Goal: Task Accomplishment & Management: Use online tool/utility

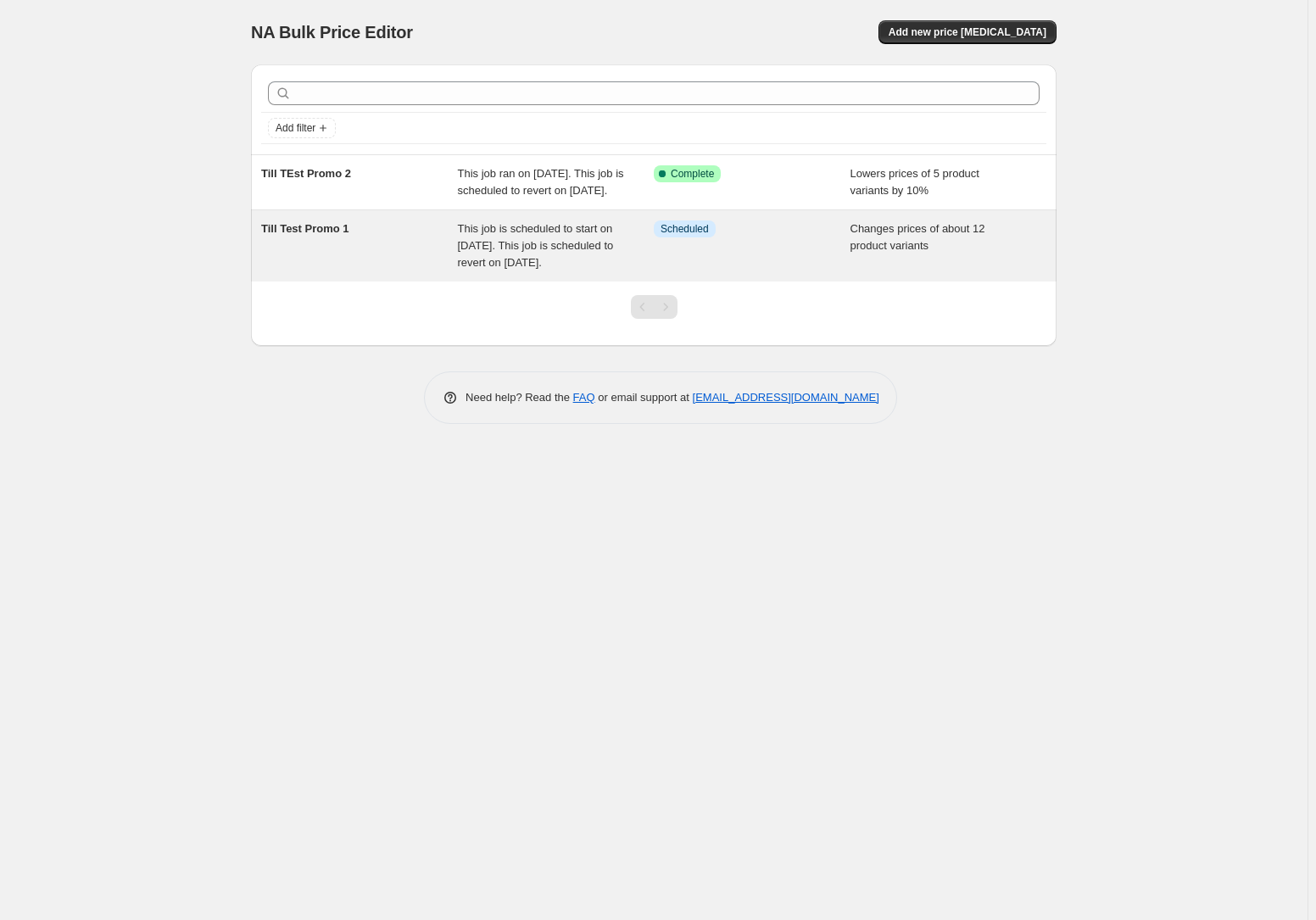
click at [587, 262] on span "This job is scheduled to start on 20. August 2025. This job is scheduled to rev…" at bounding box center [536, 246] width 156 height 46
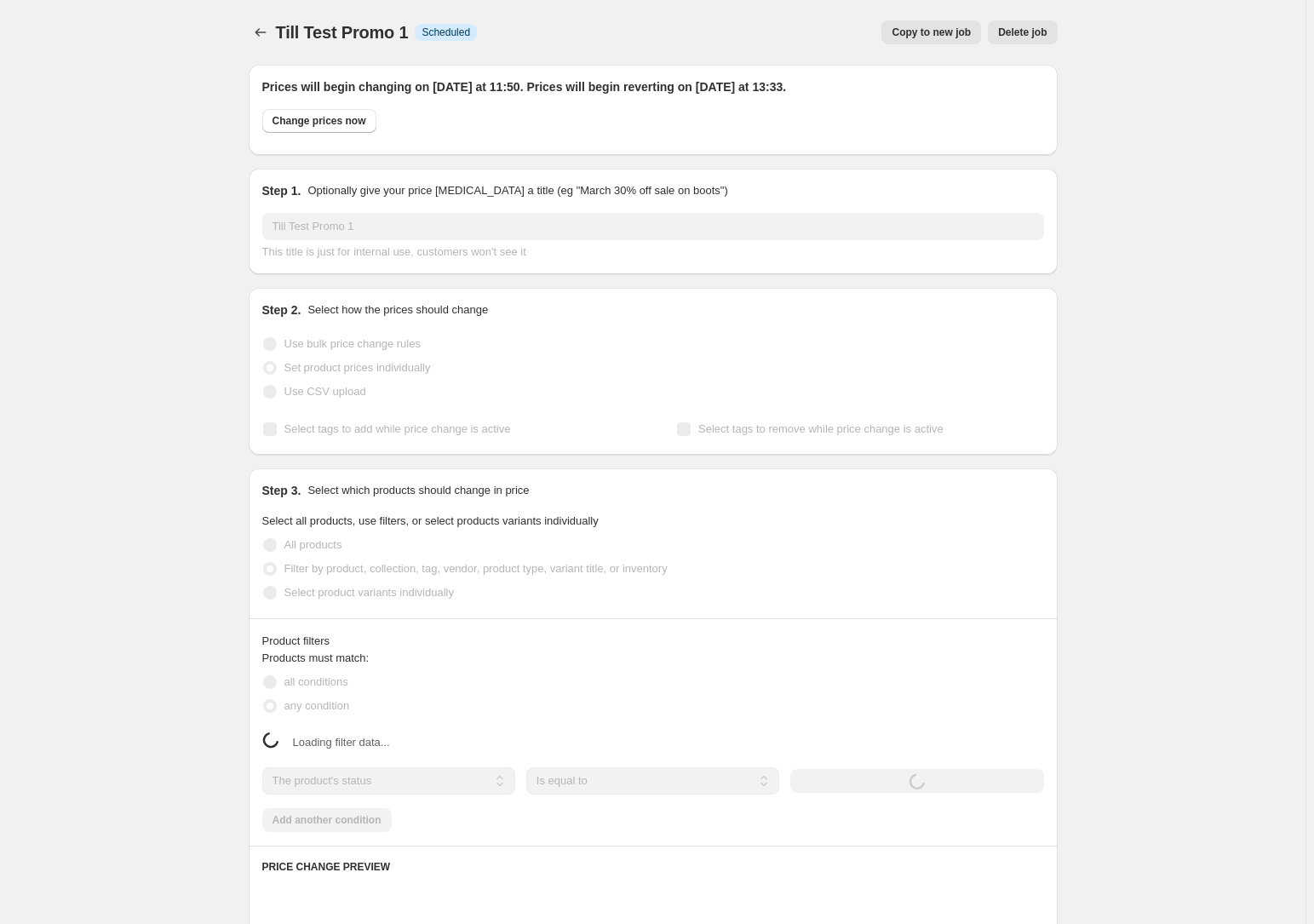
select select "collection"
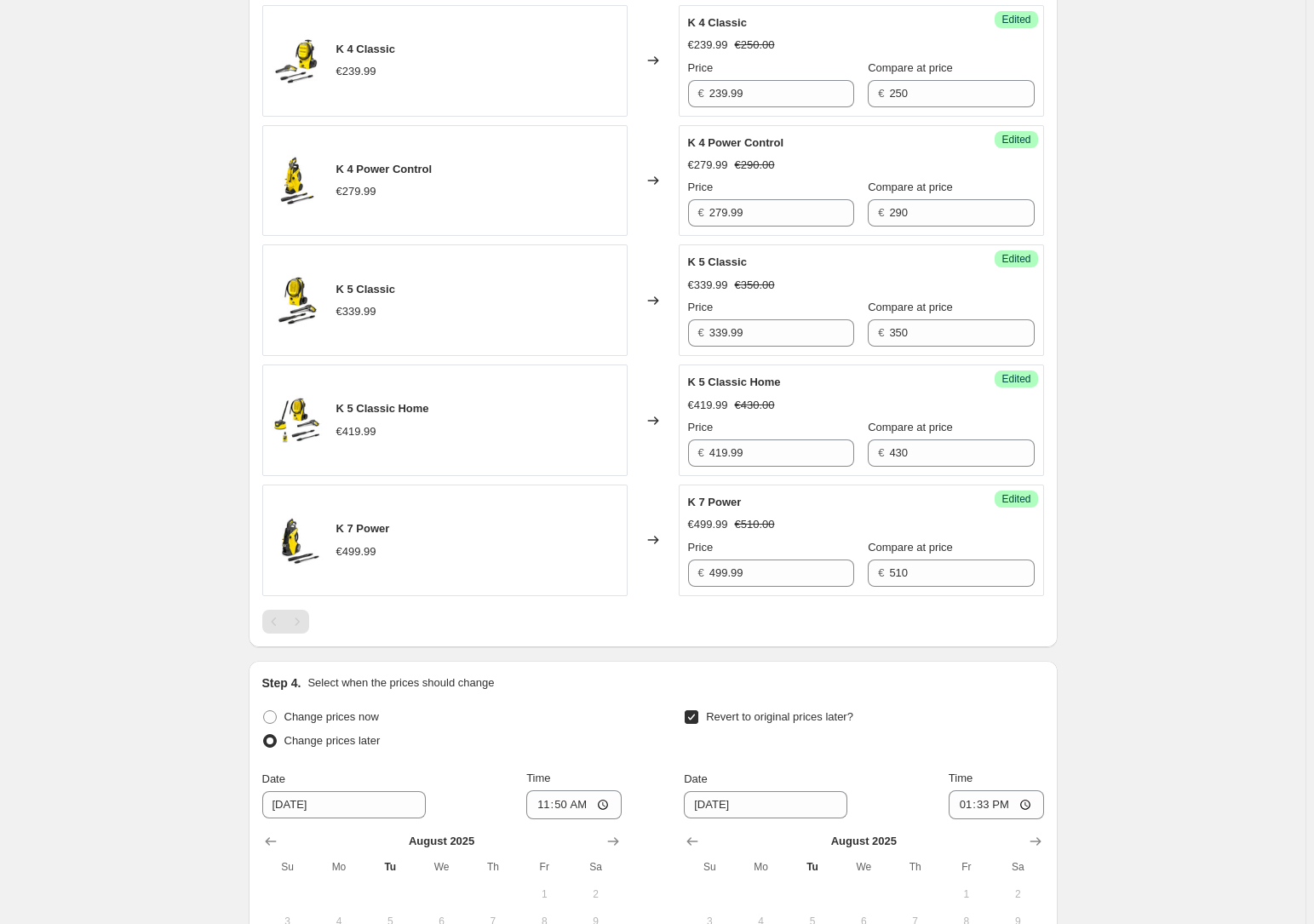
scroll to position [2007, 0]
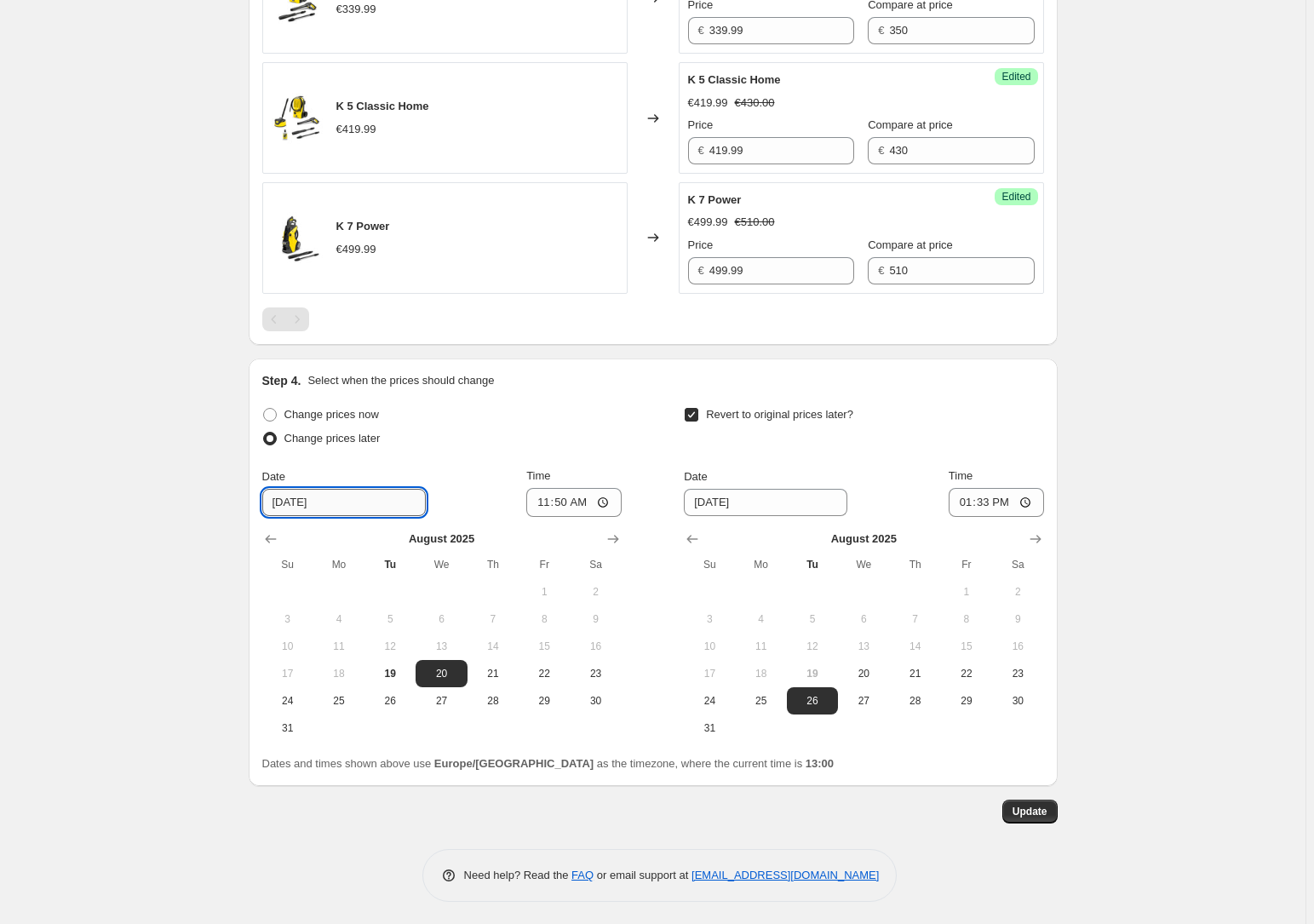
click at [287, 501] on input "8/20/2025" at bounding box center [344, 502] width 163 height 27
type input "8/19/2025"
click at [586, 505] on input "11:50" at bounding box center [574, 502] width 95 height 29
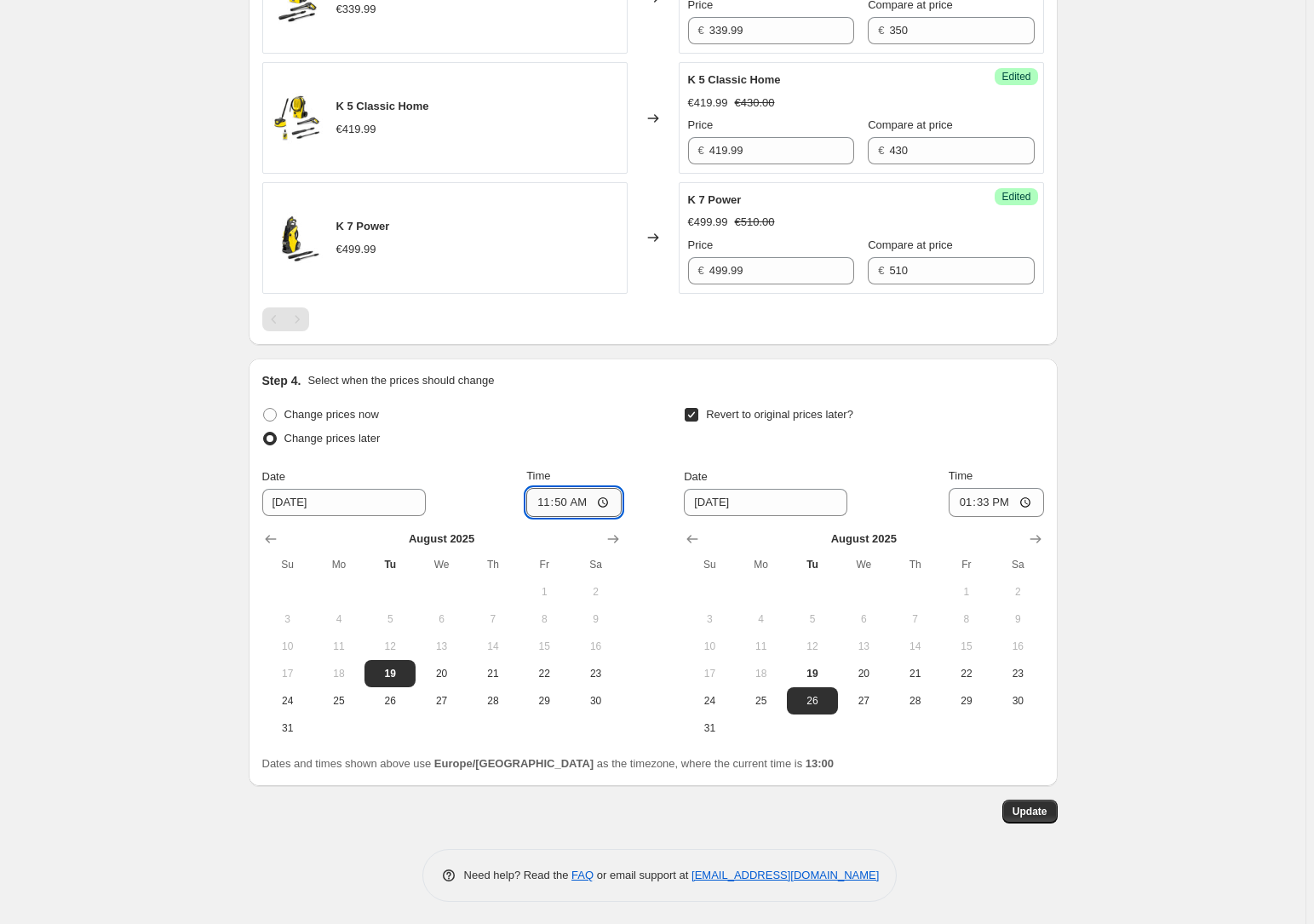
click at [607, 494] on input "11:50" at bounding box center [574, 502] width 95 height 29
type input "13:02"
click at [1054, 802] on button "Update" at bounding box center [1031, 812] width 56 height 24
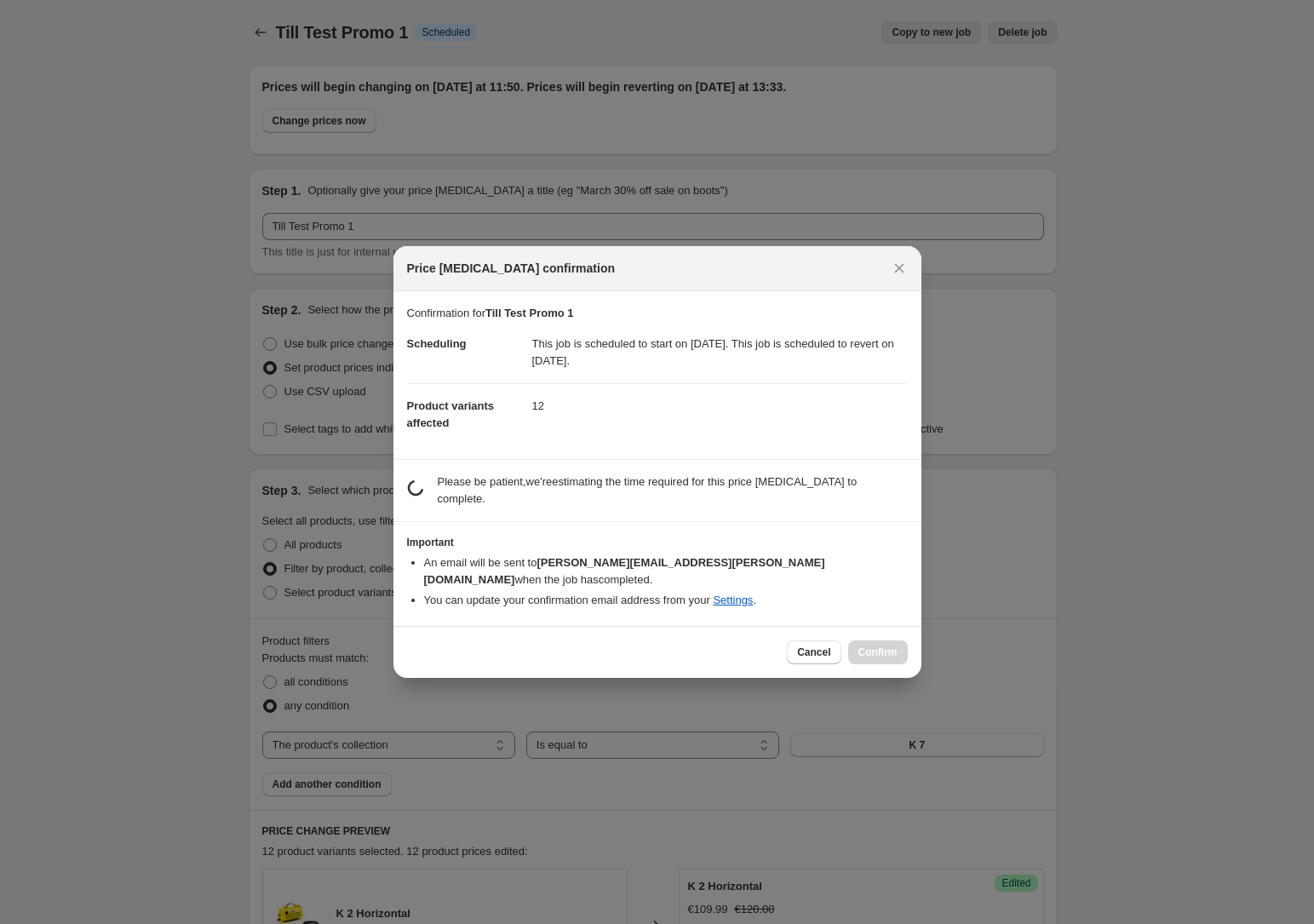
scroll to position [0, 0]
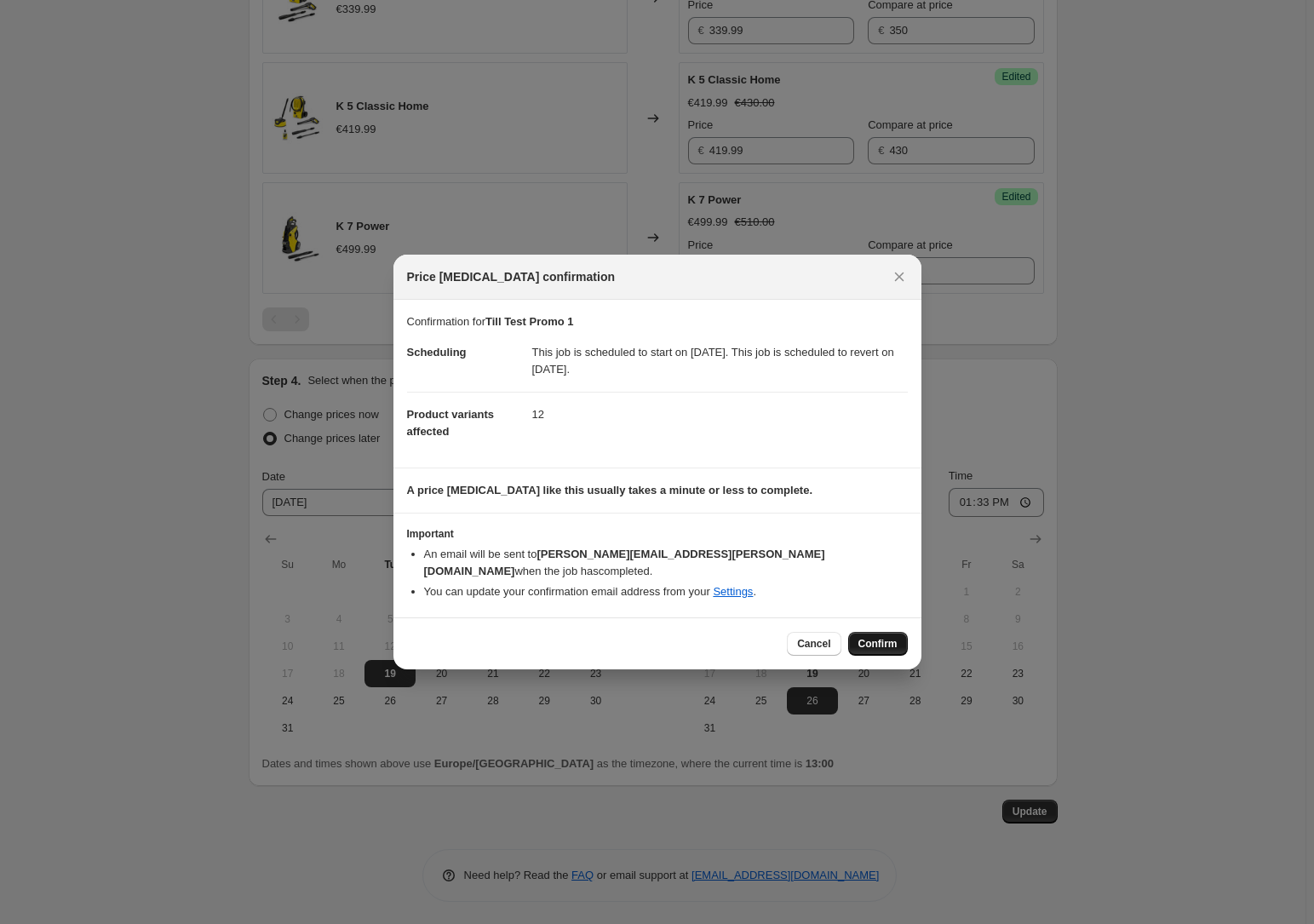
click at [880, 643] on button "Confirm" at bounding box center [878, 644] width 59 height 24
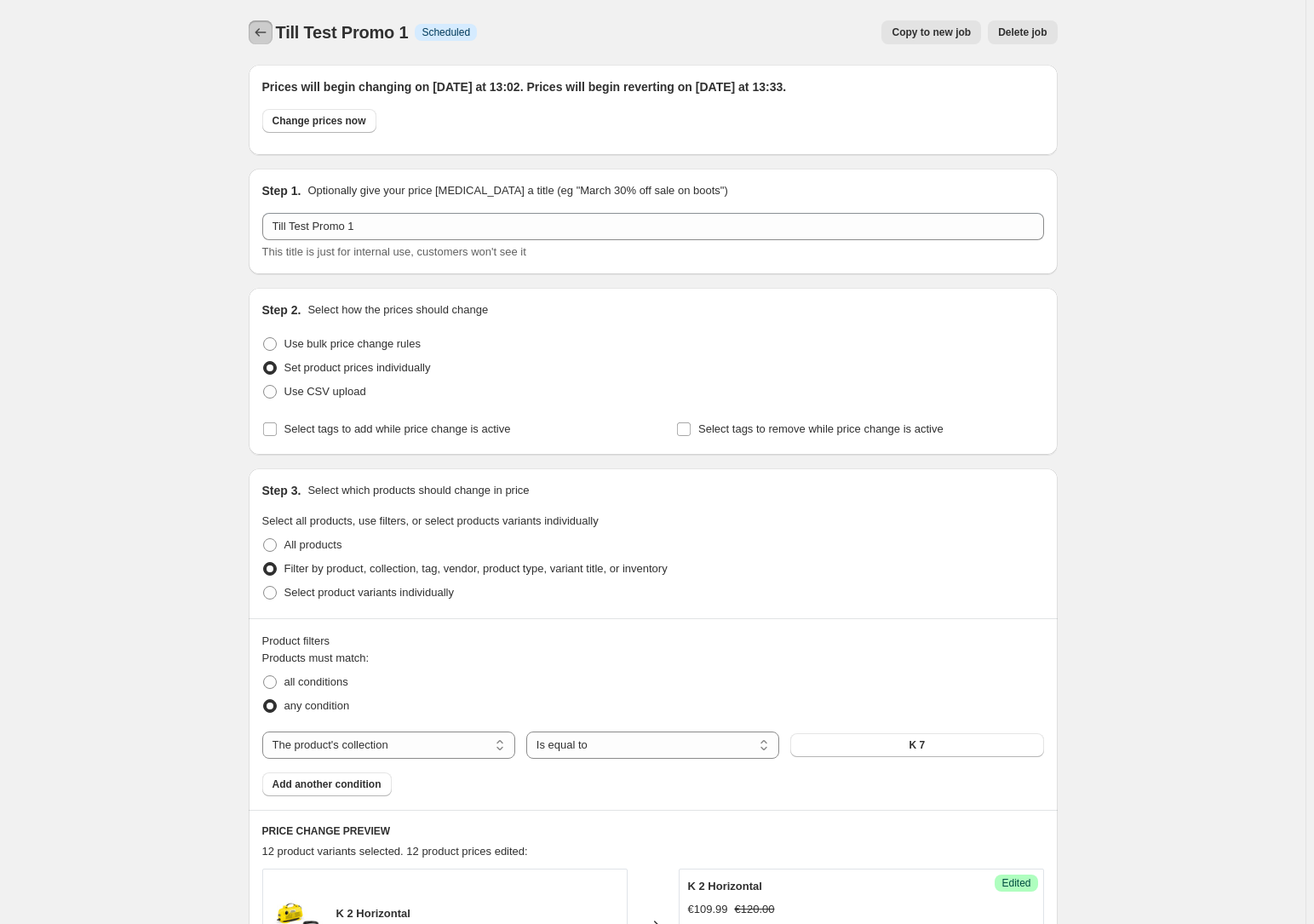
click at [256, 33] on icon "Price change jobs" at bounding box center [260, 32] width 17 height 17
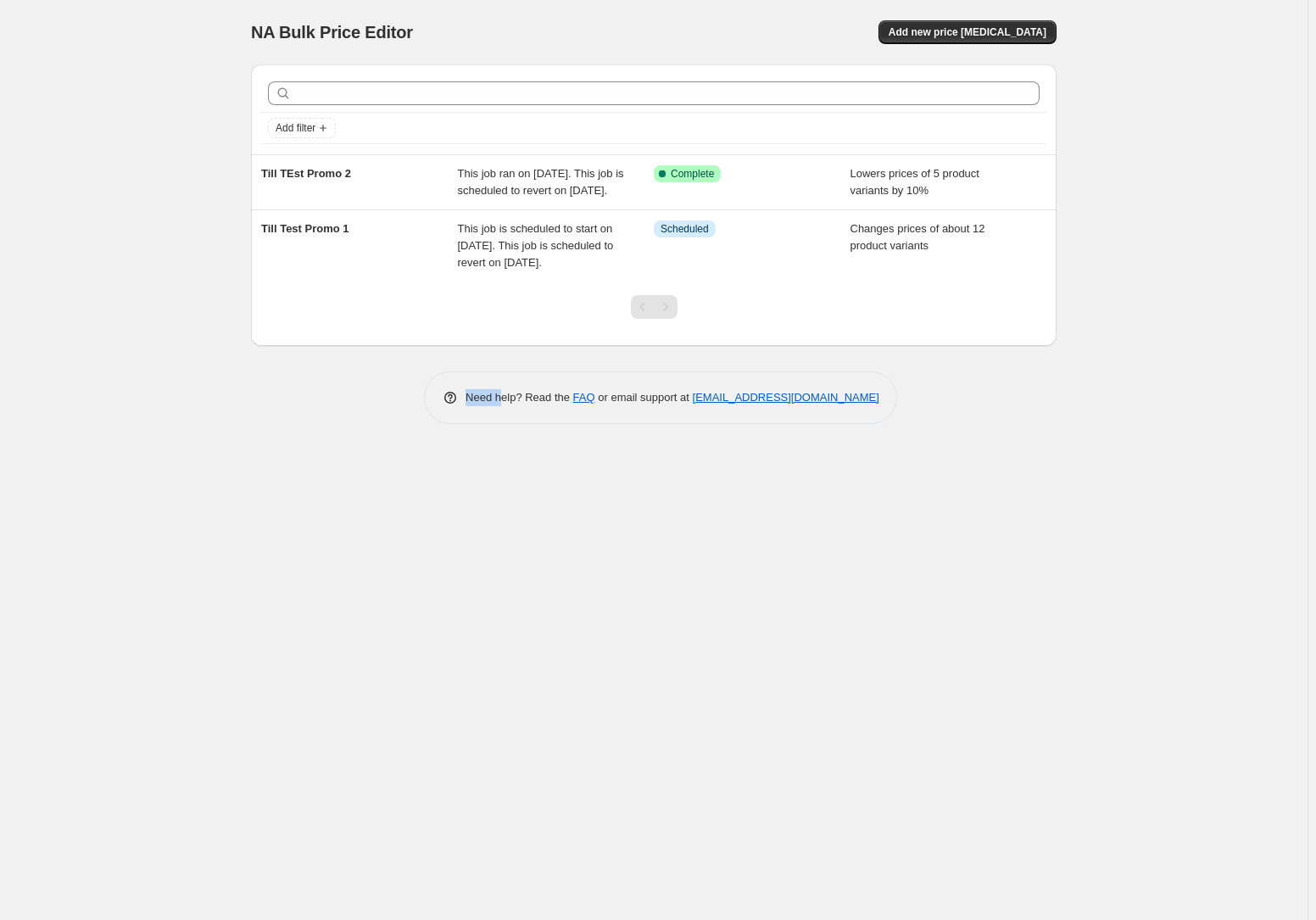
drag, startPoint x: 412, startPoint y: 501, endPoint x: 504, endPoint y: 627, distance: 156.0
click at [504, 628] on div "NA Bulk Price Editor. This page is ready NA Bulk Price Editor Add new price cha…" at bounding box center [654, 460] width 1308 height 920
click at [193, 562] on div "NA Bulk Price Editor. This page is ready NA Bulk Price Editor Add new price cha…" at bounding box center [654, 460] width 1308 height 920
